Goal: Information Seeking & Learning: Learn about a topic

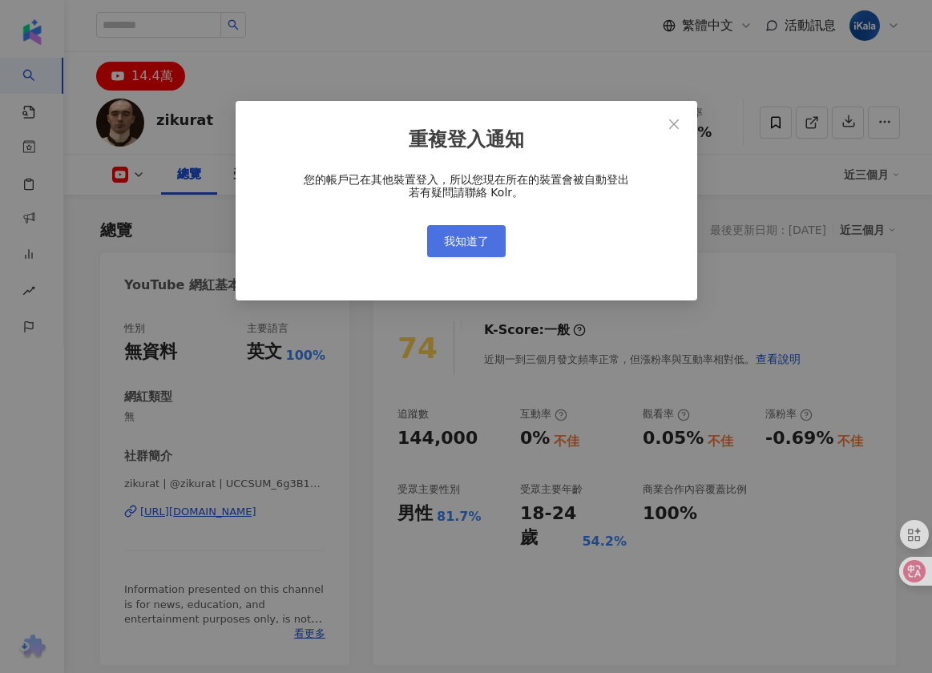
click at [462, 244] on span "我知道了" at bounding box center [466, 241] width 45 height 13
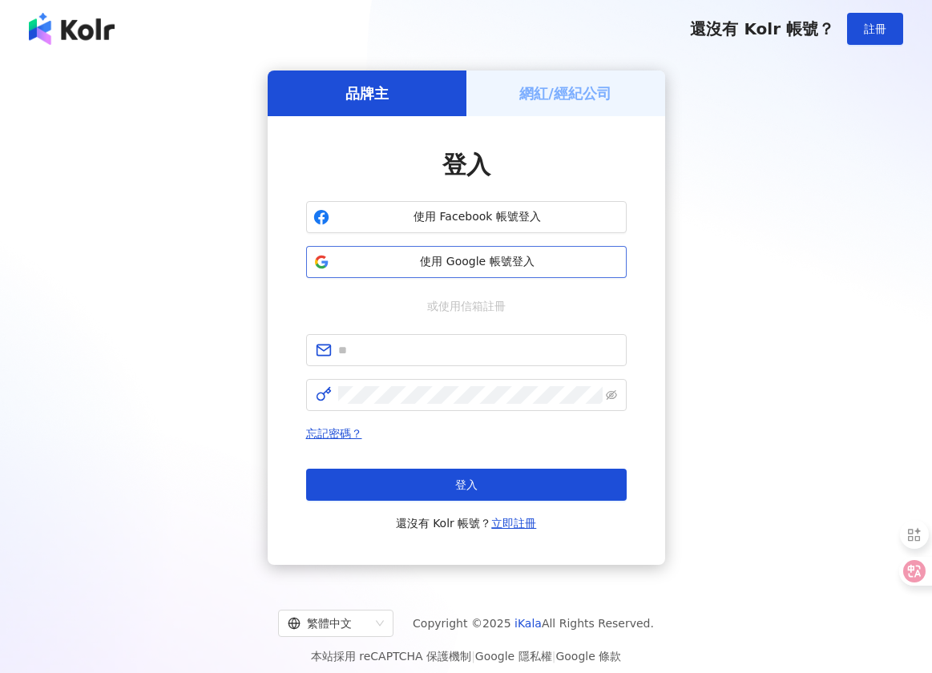
click at [446, 262] on span "使用 Google 帳號登入" at bounding box center [478, 262] width 284 height 16
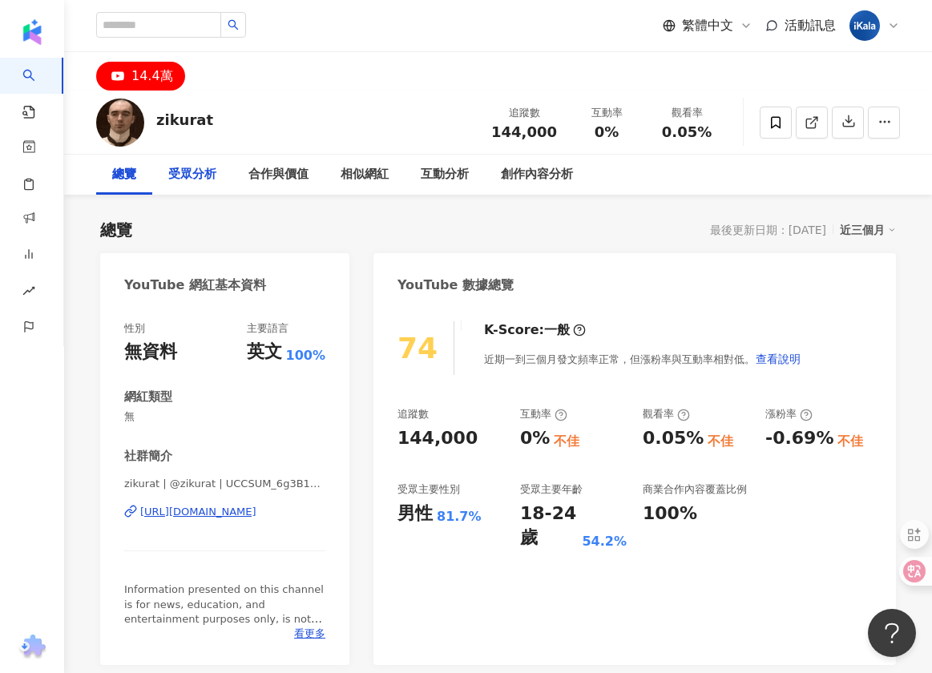
click at [197, 177] on div "受眾分析" at bounding box center [192, 174] width 48 height 19
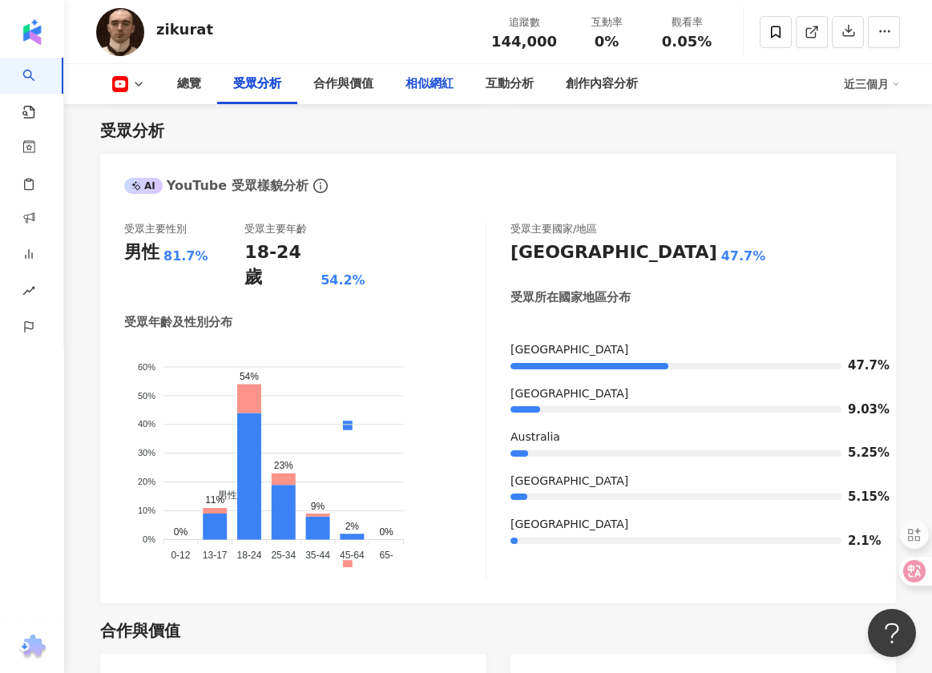
click at [422, 86] on div "相似網紅" at bounding box center [429, 84] width 48 height 19
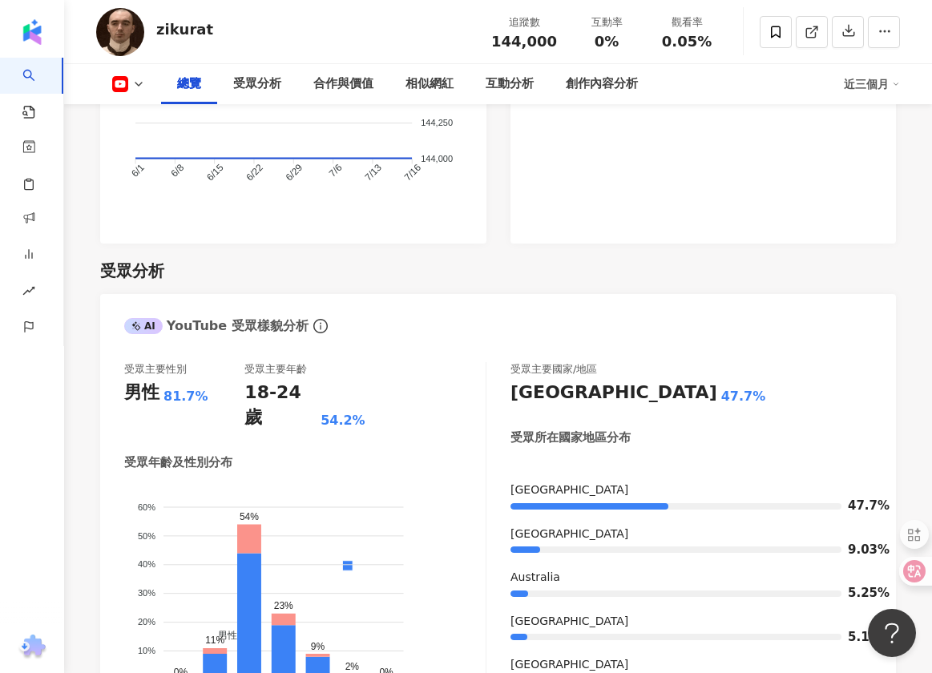
scroll to position [1181, 0]
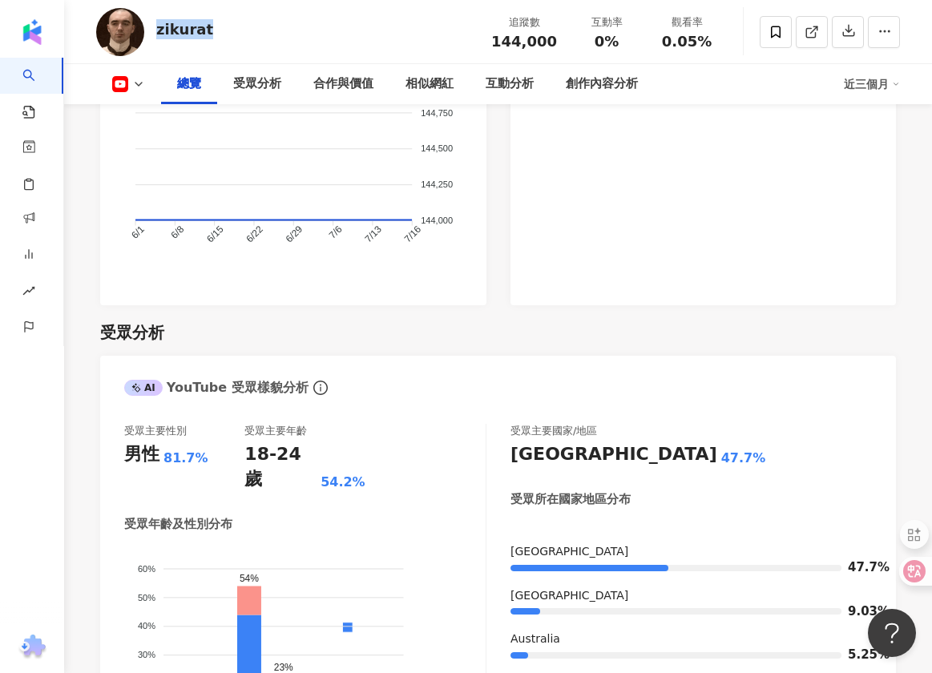
drag, startPoint x: 209, startPoint y: 30, endPoint x: 155, endPoint y: 30, distance: 53.7
click at [155, 30] on div "zikurat 追蹤數 144,000 互動率 0% 觀看率 0.05%" at bounding box center [498, 31] width 868 height 63
copy div "zikurat"
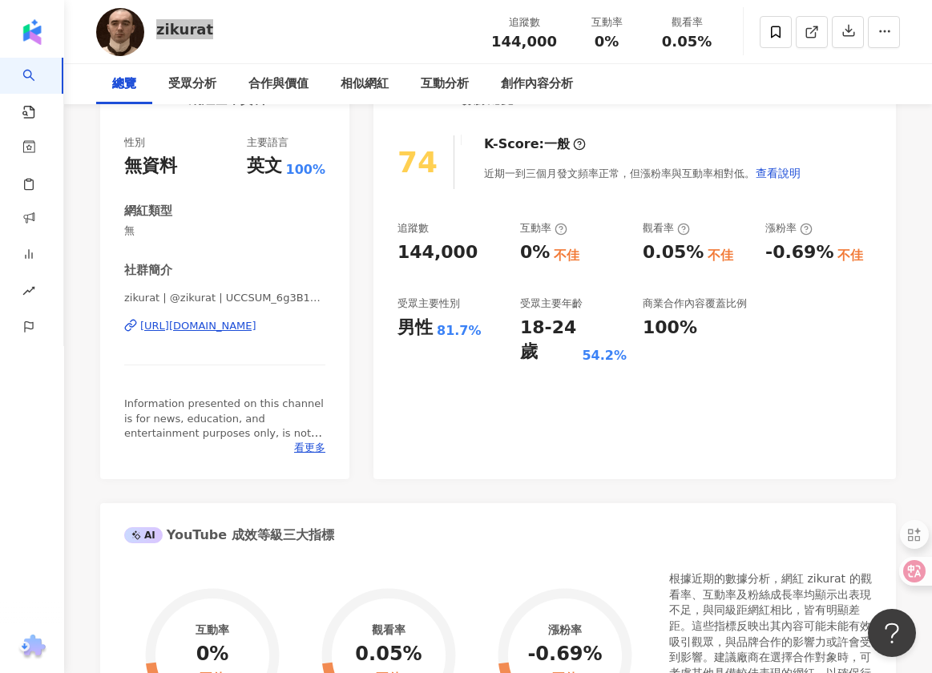
scroll to position [0, 0]
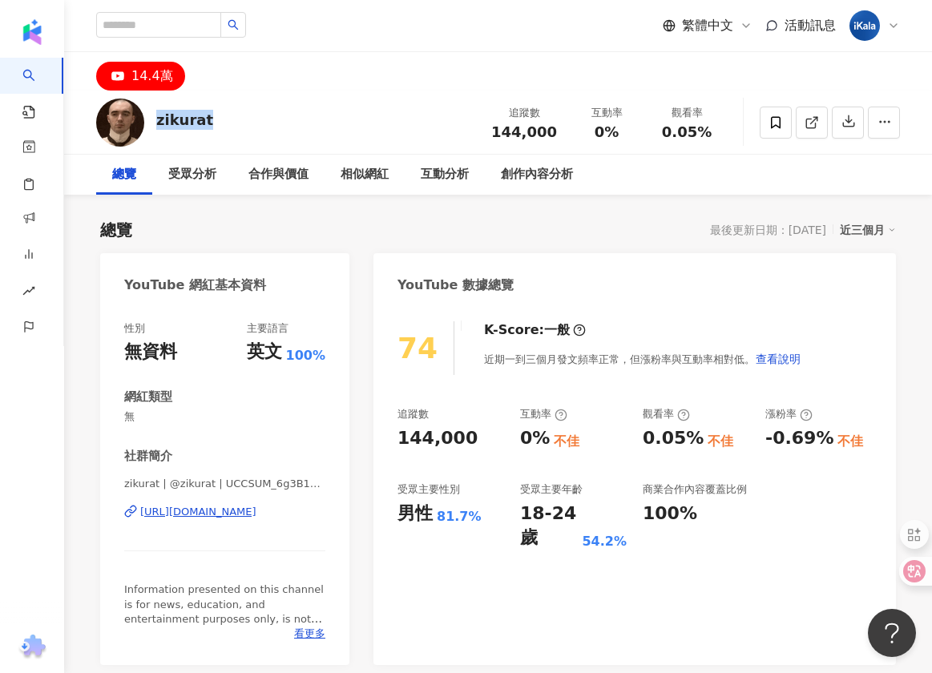
click at [338, 238] on div "總覽 最後更新日期：[DATE] 近三個月" at bounding box center [498, 230] width 796 height 22
click at [307, 127] on div "zikurat 追蹤數 144,000 互動率 0% 觀看率 0.05%" at bounding box center [498, 122] width 868 height 63
